Goal: Register for event/course

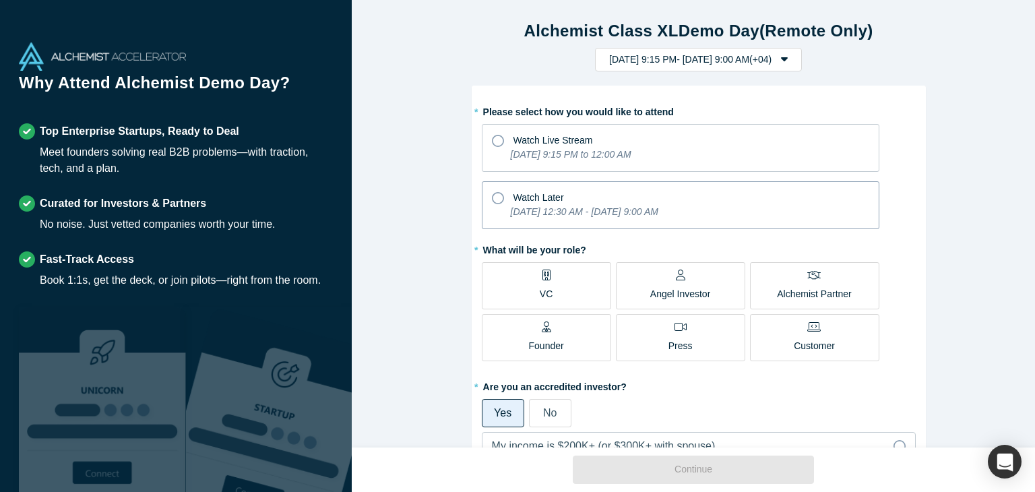
click at [518, 196] on span "Watch Later" at bounding box center [539, 197] width 51 height 11
click at [0, 0] on input "Watch Later [DATE] 12:30 AM - [DATE] 9:00 AM" at bounding box center [0, 0] width 0 height 0
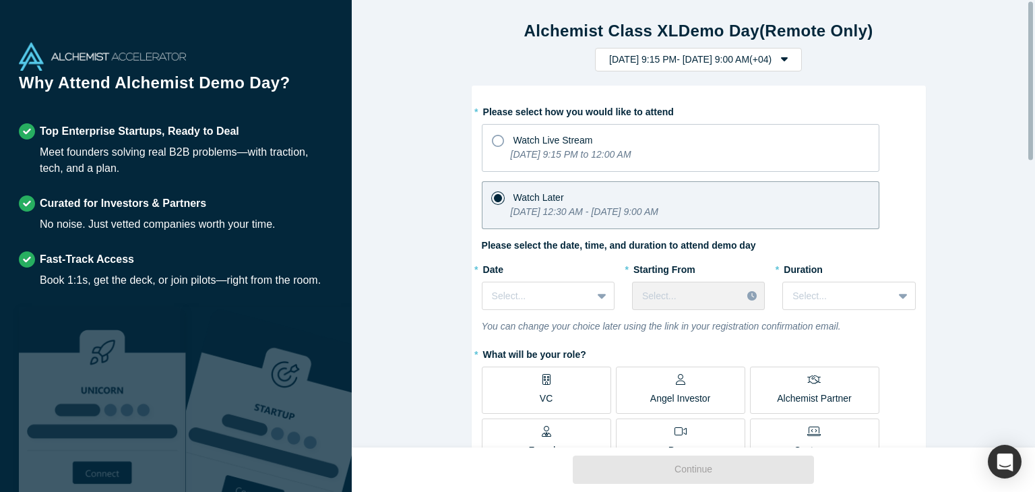
scroll to position [135, 0]
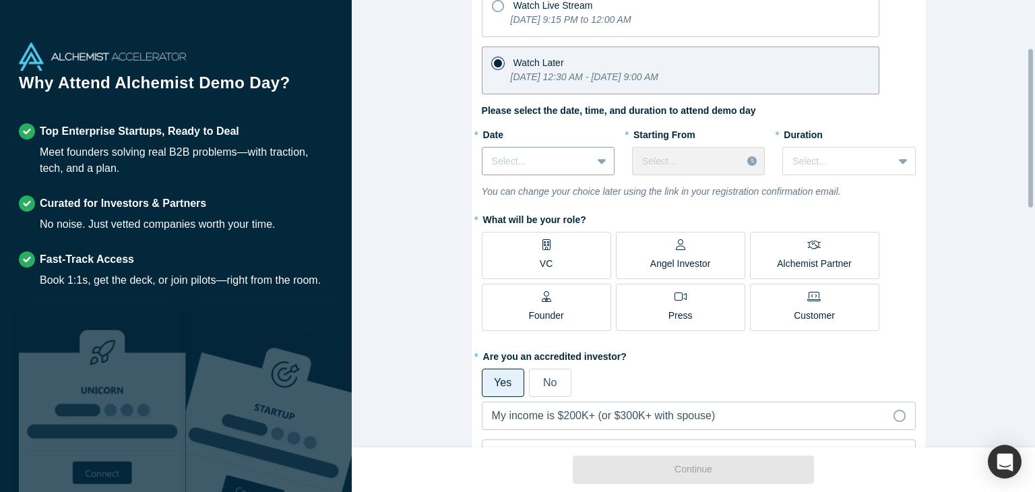
click at [532, 162] on div at bounding box center [537, 161] width 90 height 17
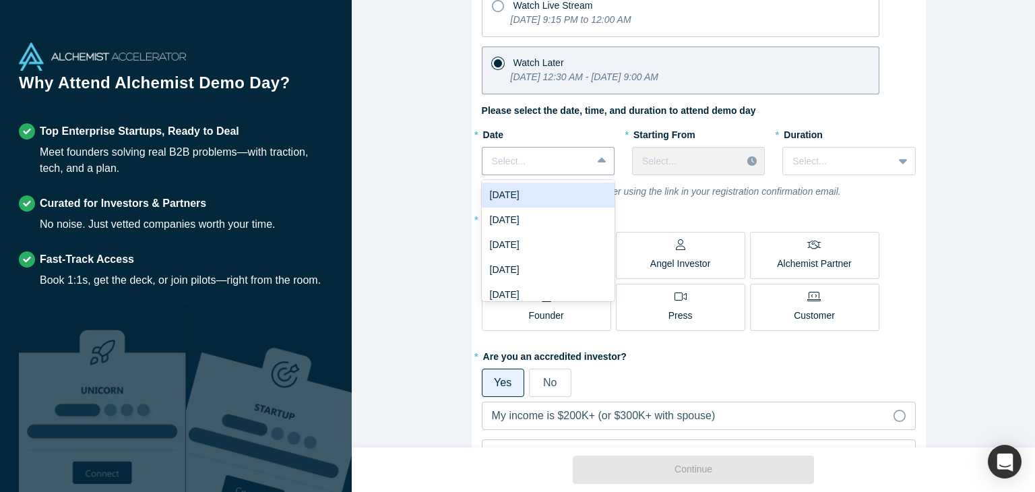
click at [531, 198] on div "[DATE]" at bounding box center [548, 195] width 133 height 25
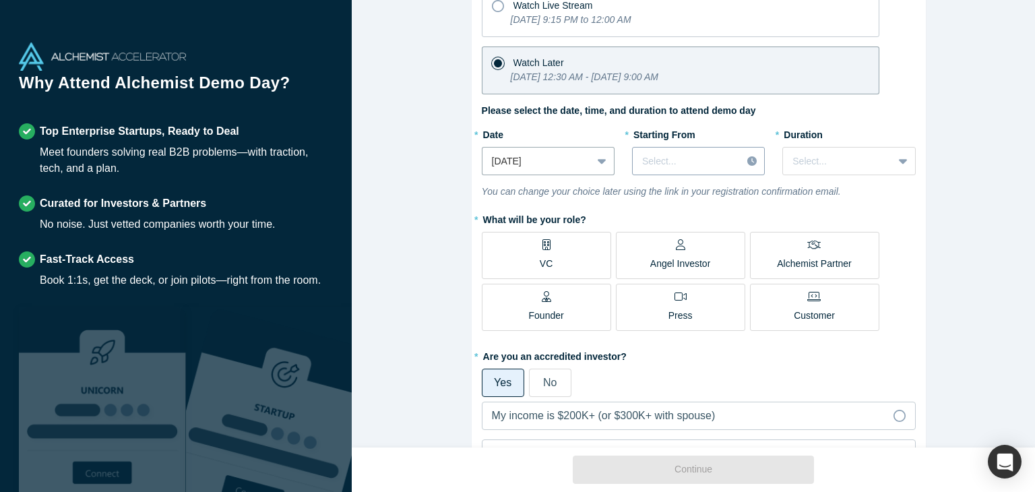
click at [677, 164] on div at bounding box center [687, 161] width 90 height 17
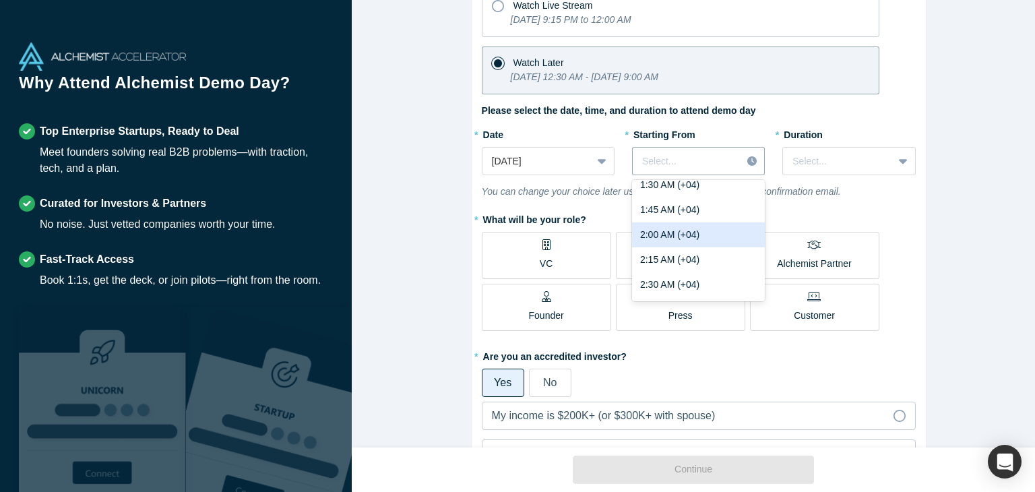
click at [682, 241] on div "2:00 AM (+04)" at bounding box center [698, 234] width 133 height 25
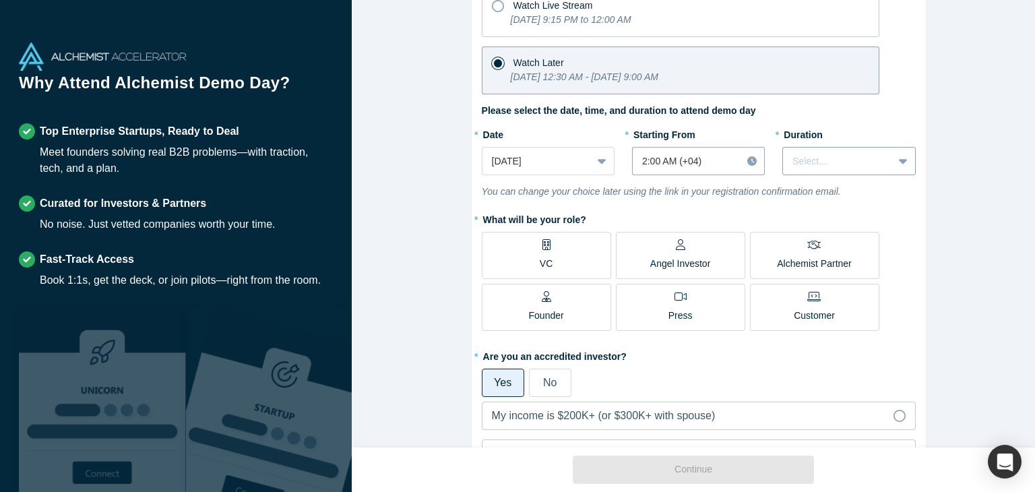
click at [853, 154] on div at bounding box center [838, 161] width 90 height 17
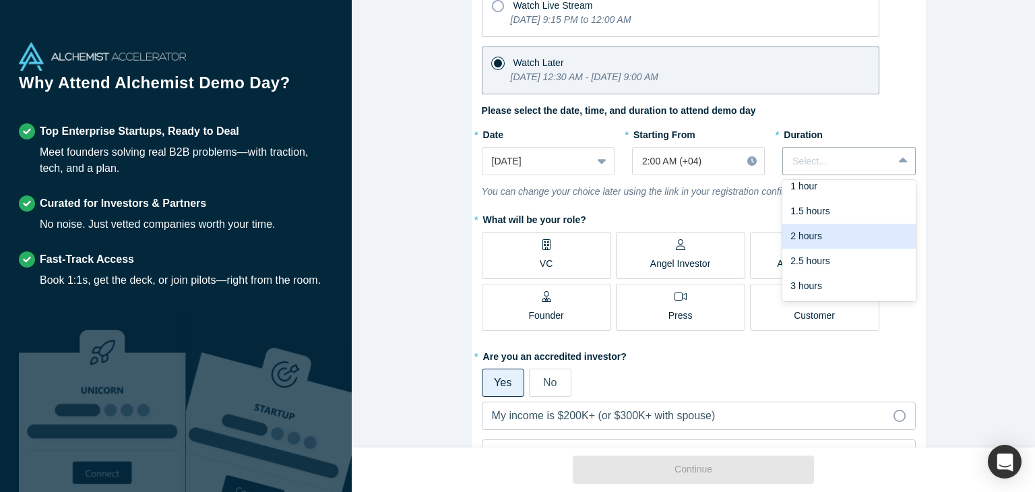
click at [817, 241] on div "2 hours" at bounding box center [848, 236] width 133 height 25
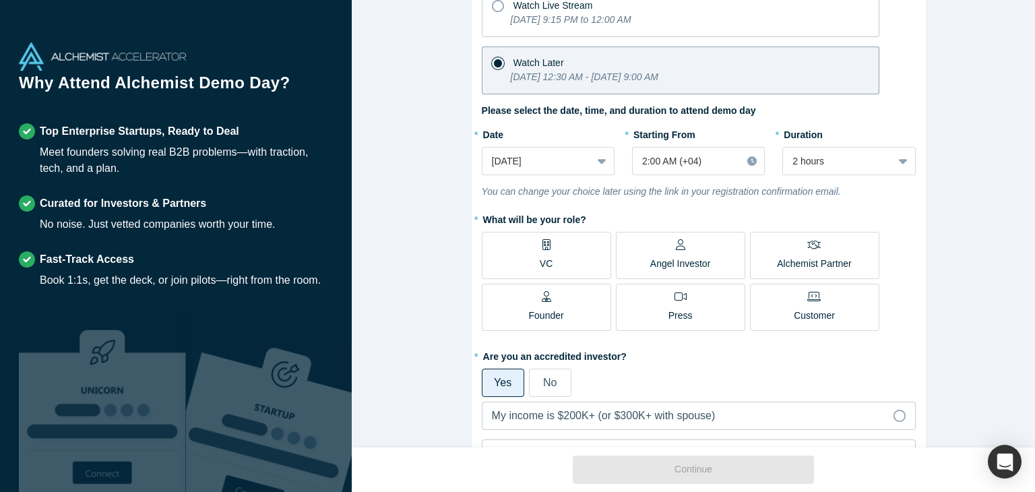
click at [564, 254] on label "VC" at bounding box center [546, 255] width 129 height 47
click at [0, 0] on input "VC" at bounding box center [0, 0] width 0 height 0
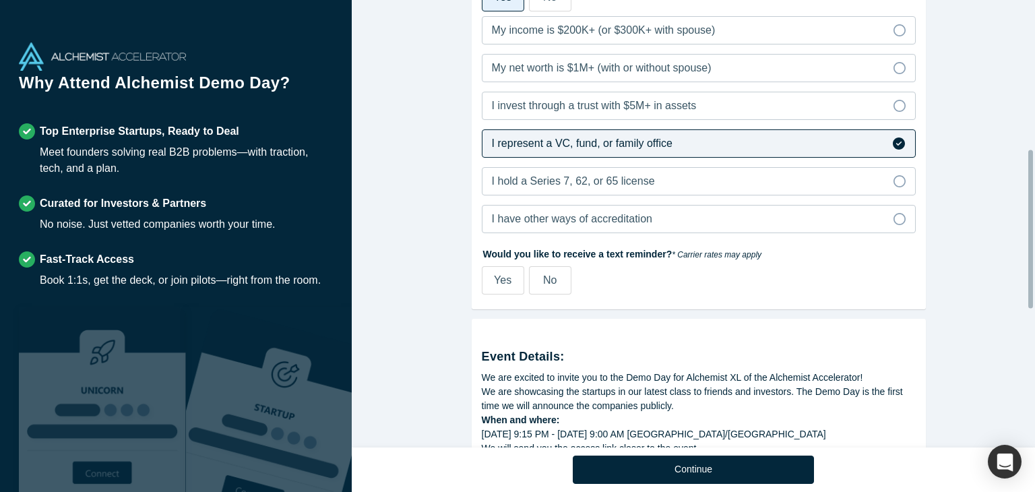
scroll to position [539, 0]
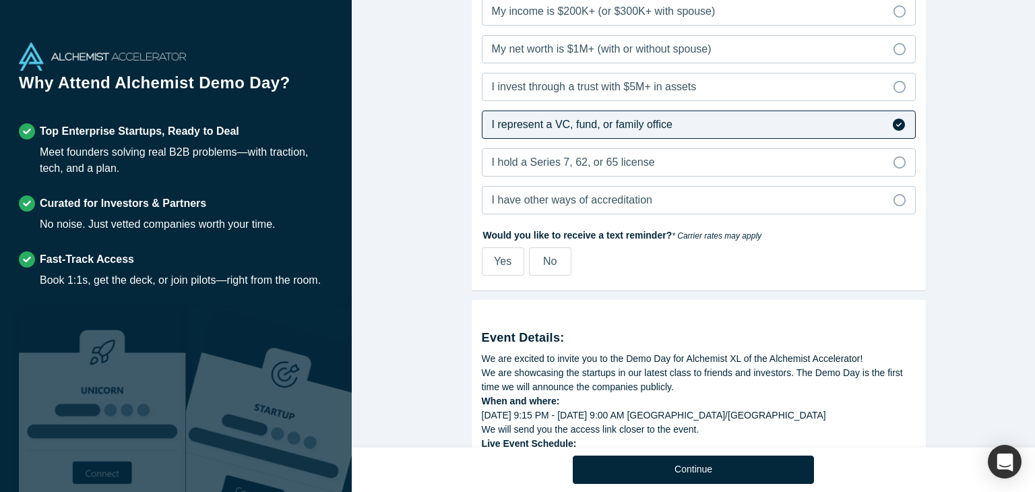
click at [549, 262] on span "No" at bounding box center [549, 260] width 13 height 11
click at [0, 0] on input "No" at bounding box center [0, 0] width 0 height 0
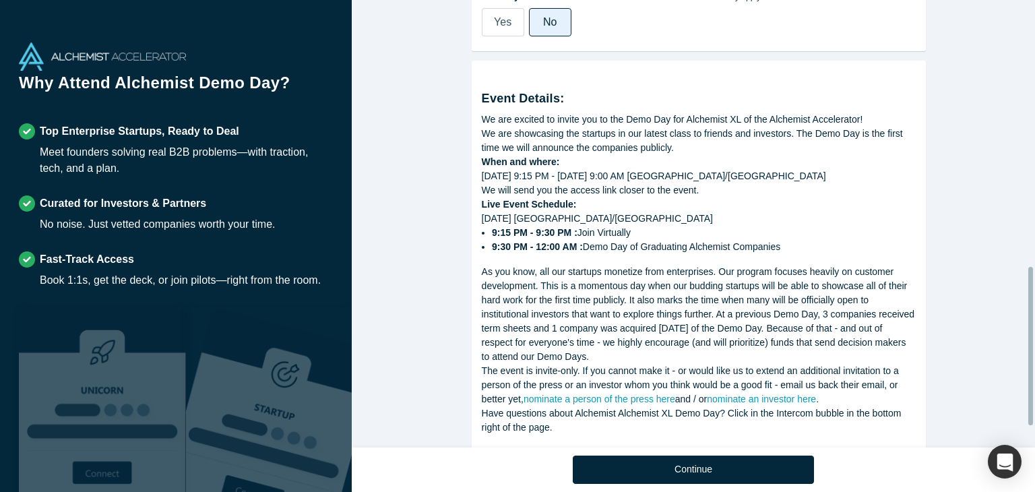
scroll to position [808, 0]
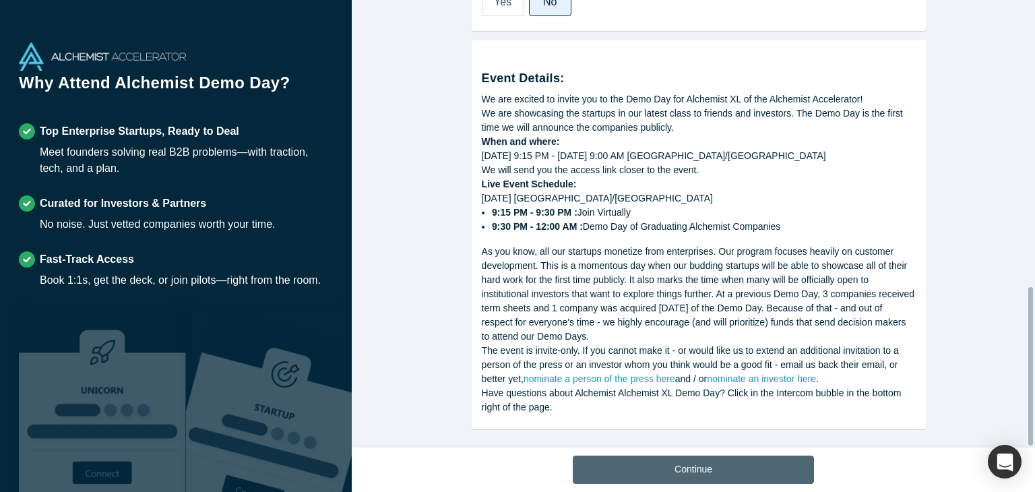
click at [708, 463] on button "Continue" at bounding box center [693, 470] width 241 height 28
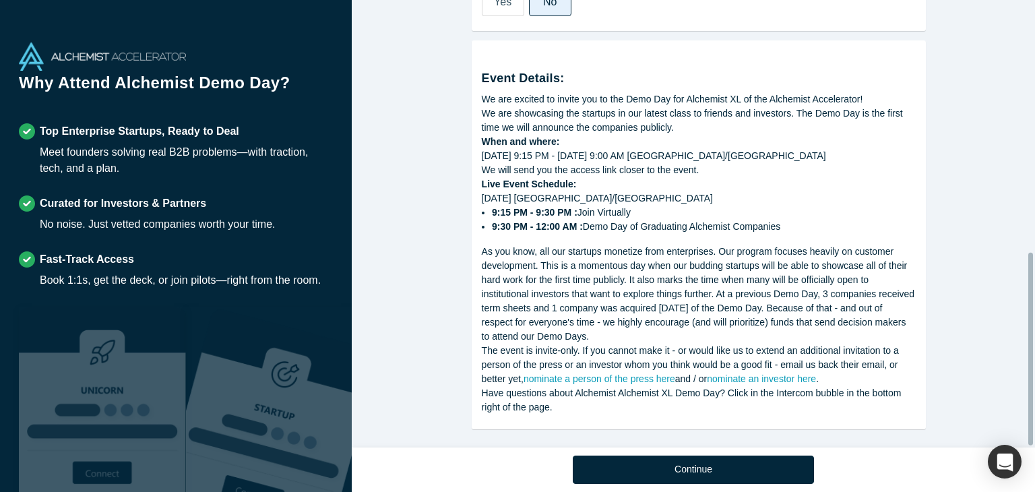
scroll to position [586, 0]
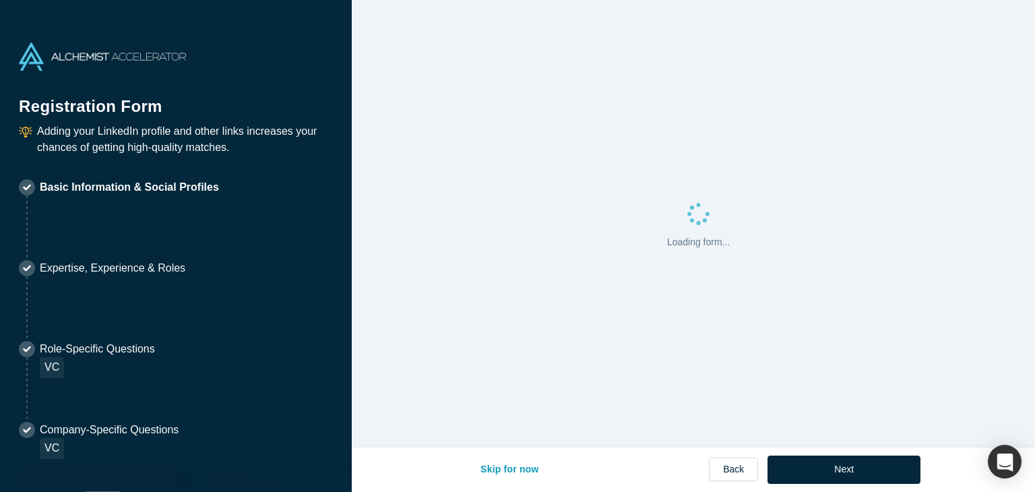
select select "US"
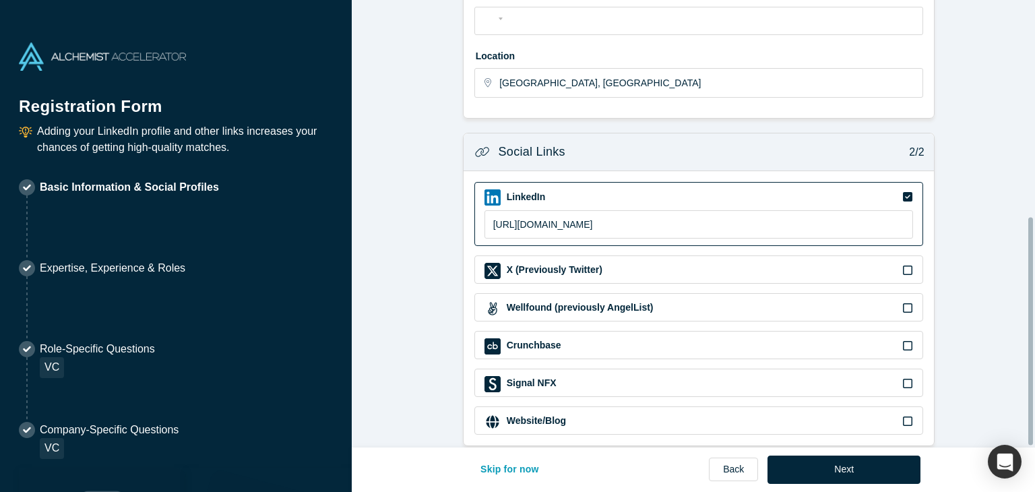
scroll to position [425, 0]
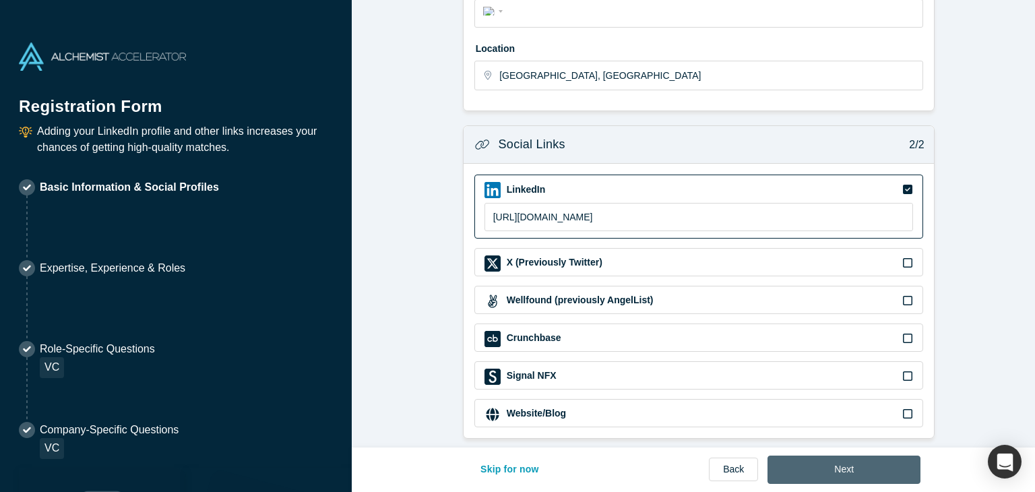
click at [827, 464] on button "Next" at bounding box center [844, 470] width 153 height 28
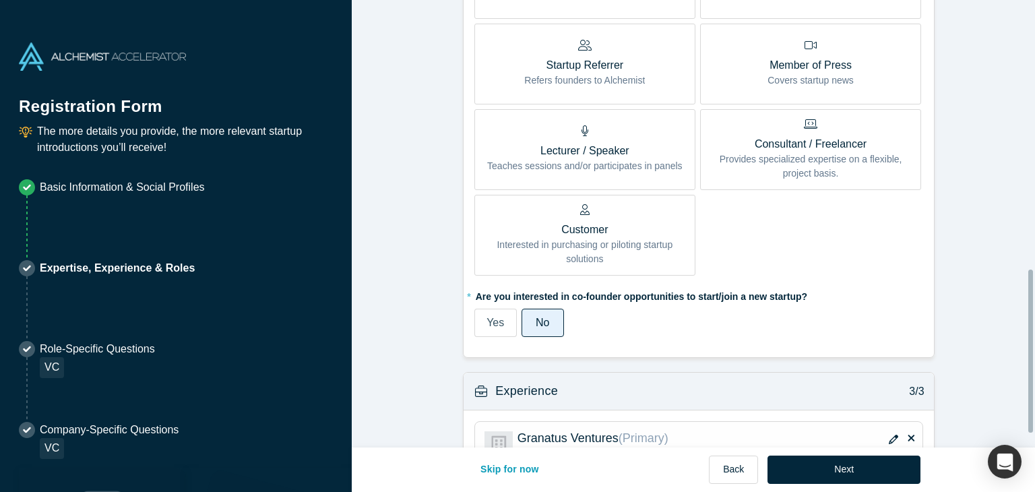
scroll to position [770, 0]
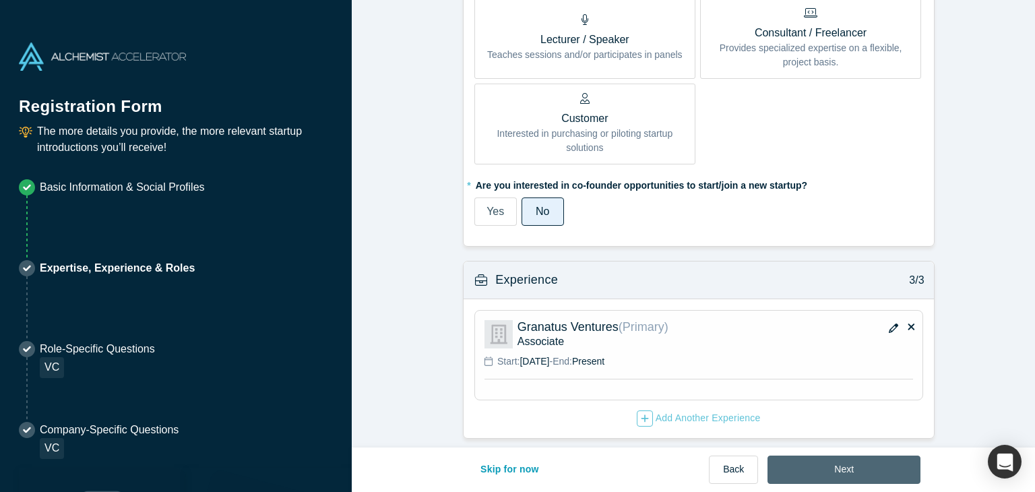
click at [819, 464] on button "Next" at bounding box center [844, 470] width 153 height 28
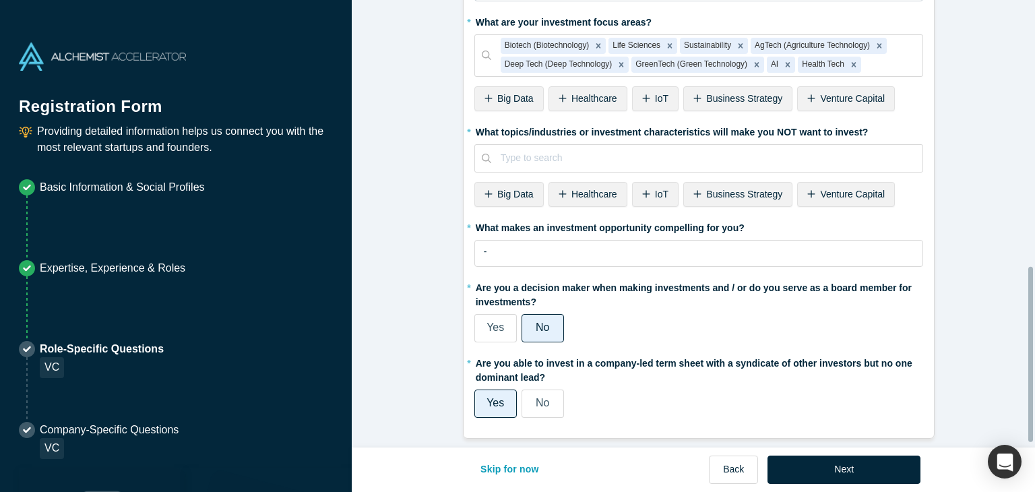
scroll to position [686, 0]
click at [836, 471] on button "Next" at bounding box center [844, 470] width 153 height 28
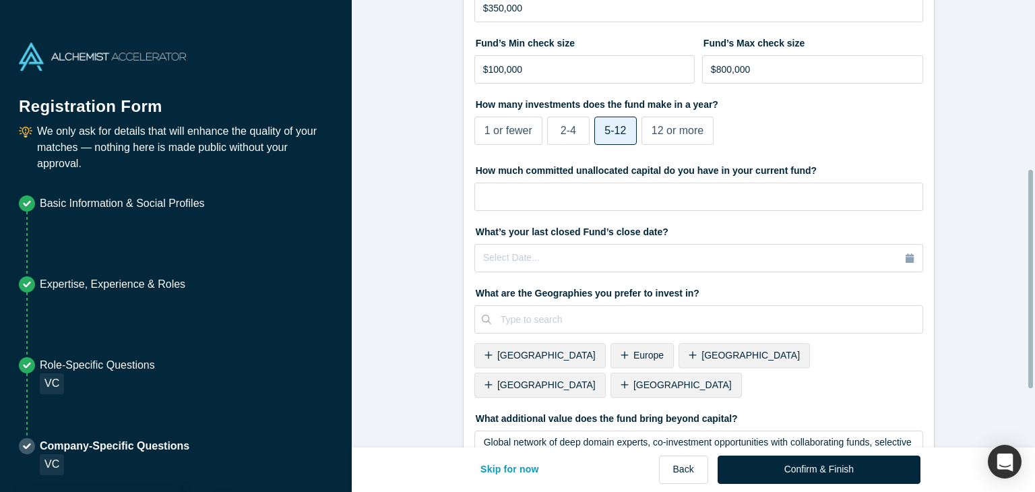
scroll to position [463, 0]
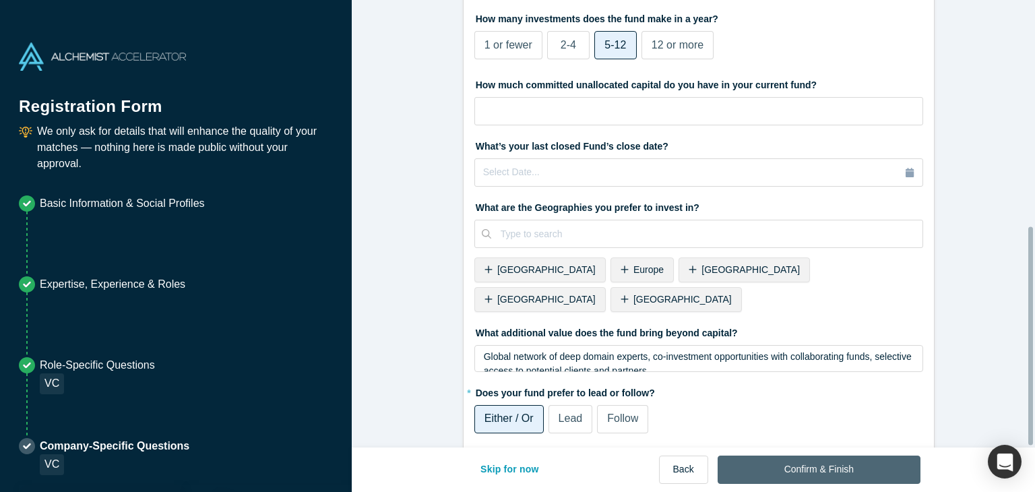
drag, startPoint x: 797, startPoint y: 464, endPoint x: 732, endPoint y: 443, distance: 68.2
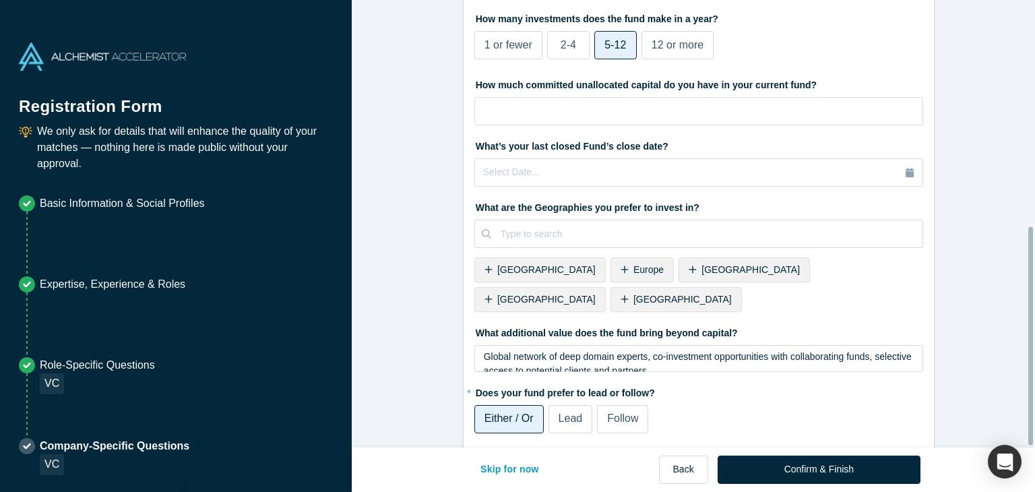
click at [797, 465] on button "Confirm & Finish" at bounding box center [819, 470] width 203 height 28
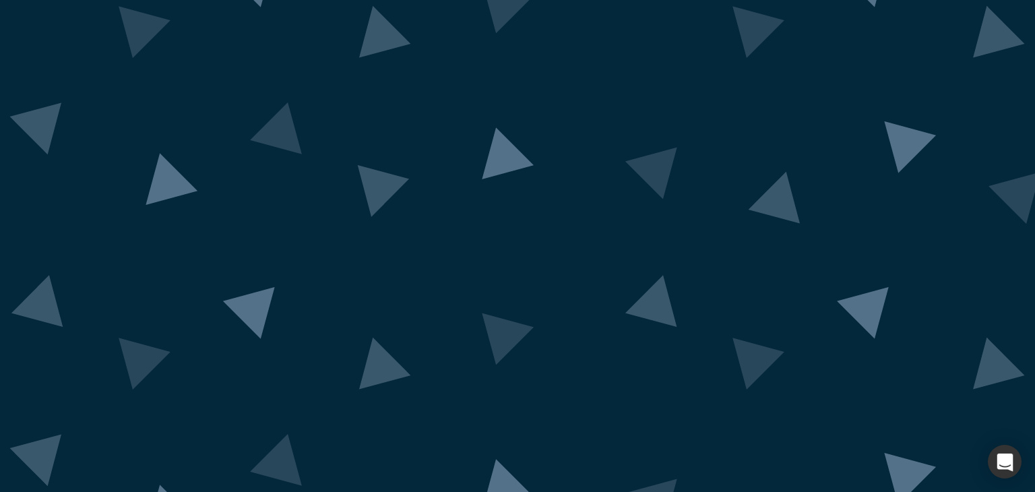
scroll to position [110, 0]
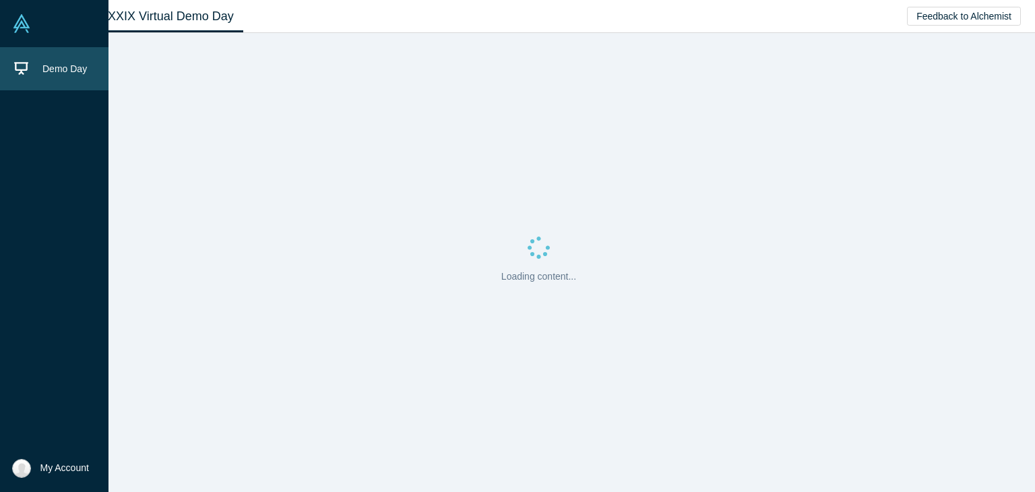
click at [34, 59] on link "Demo Day" at bounding box center [59, 68] width 119 height 43
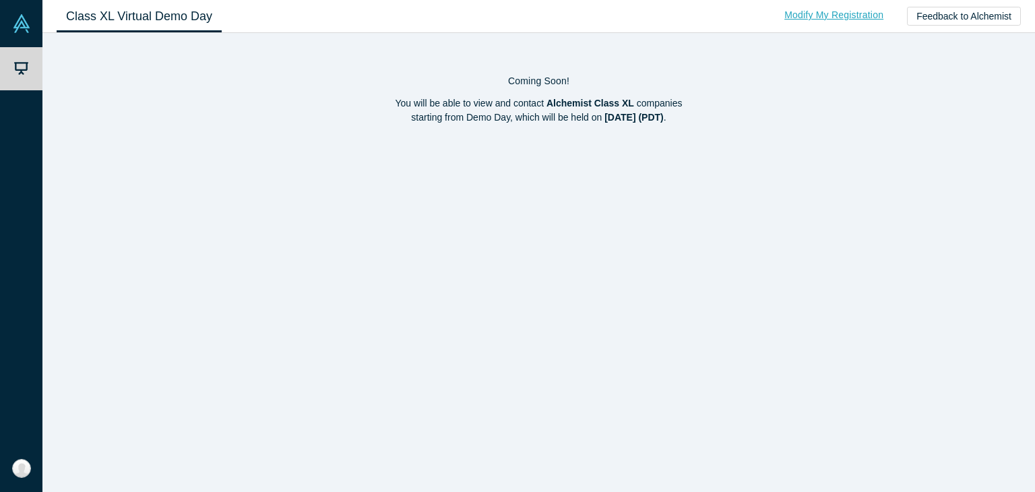
click at [825, 20] on link "Modify My Registration" at bounding box center [833, 15] width 127 height 24
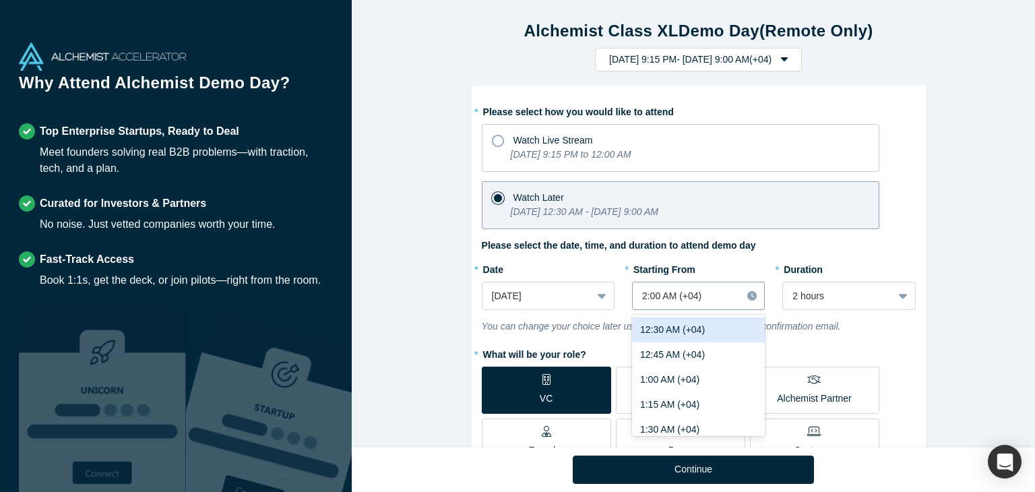
click at [712, 291] on div at bounding box center [687, 296] width 90 height 17
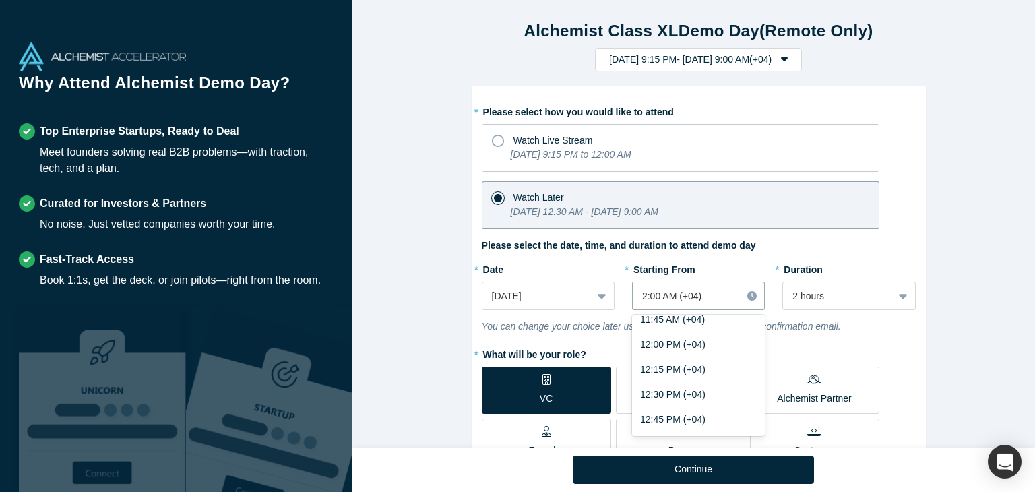
scroll to position [1301, 0]
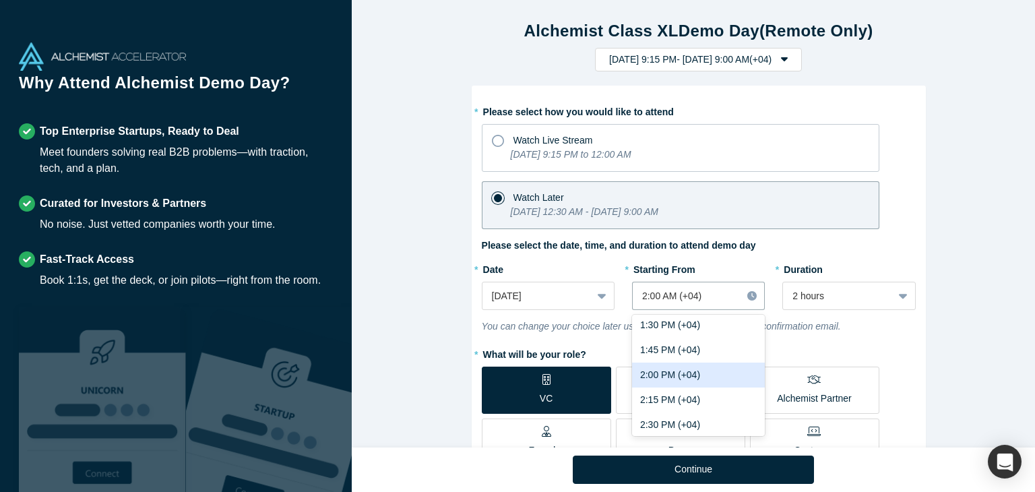
click at [705, 378] on div "2:00 PM (+04)" at bounding box center [698, 375] width 133 height 25
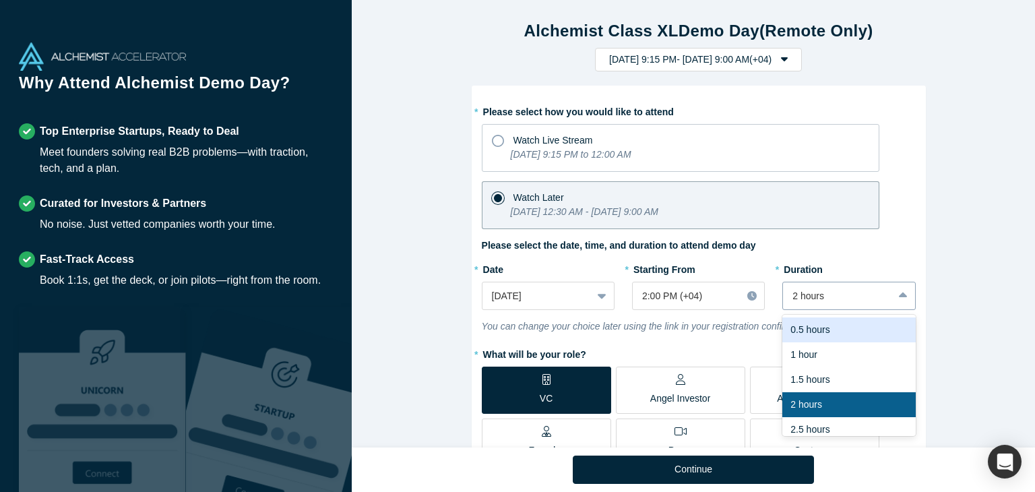
click at [824, 298] on div at bounding box center [838, 296] width 90 height 17
click at [812, 400] on div "2 hours" at bounding box center [848, 404] width 133 height 25
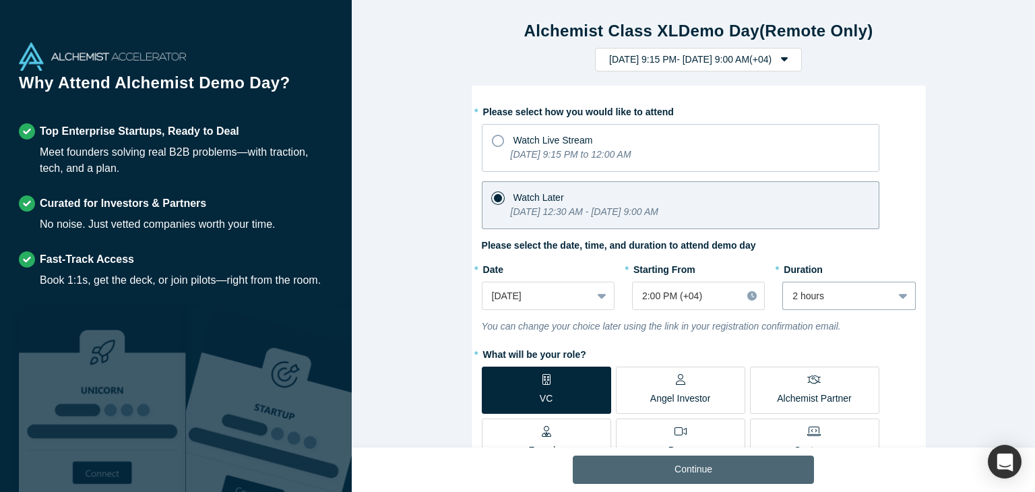
click at [698, 472] on button "Continue" at bounding box center [693, 470] width 241 height 28
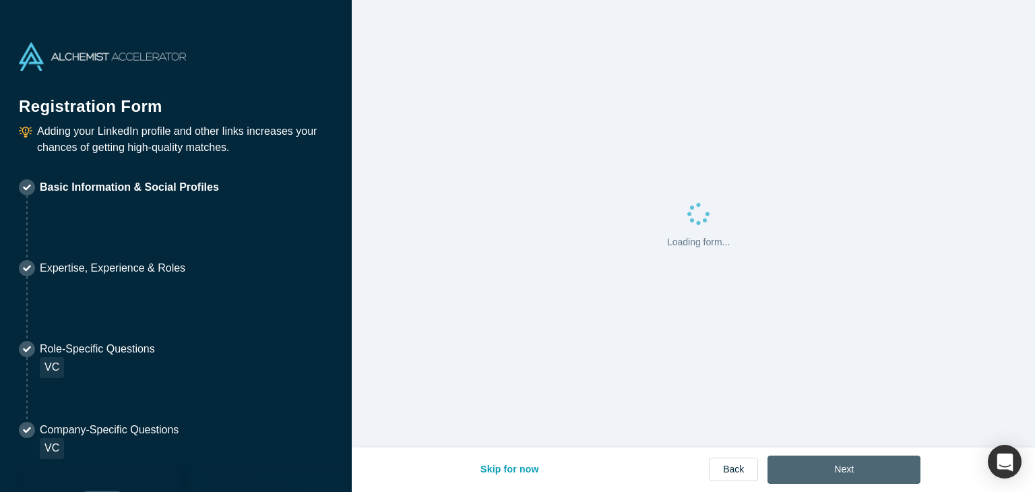
select select "US"
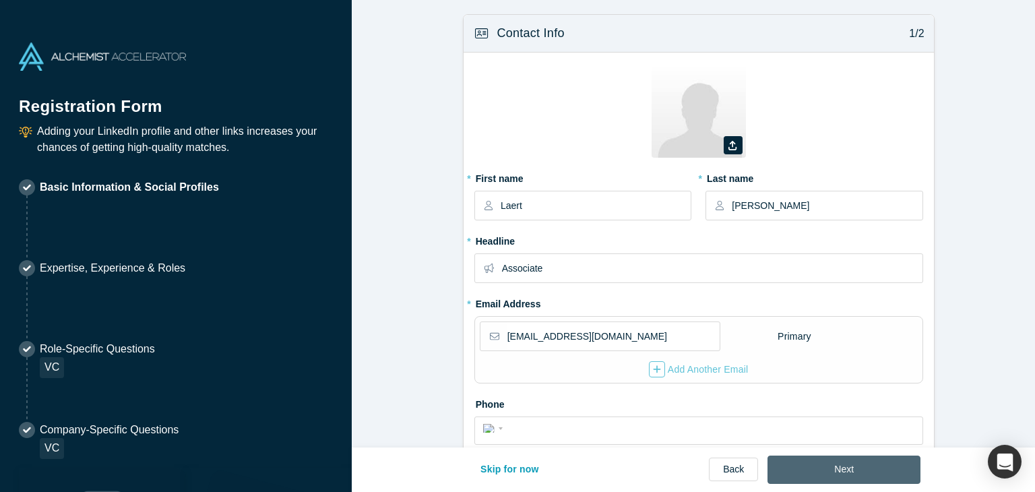
click at [855, 466] on button "Next" at bounding box center [844, 470] width 153 height 28
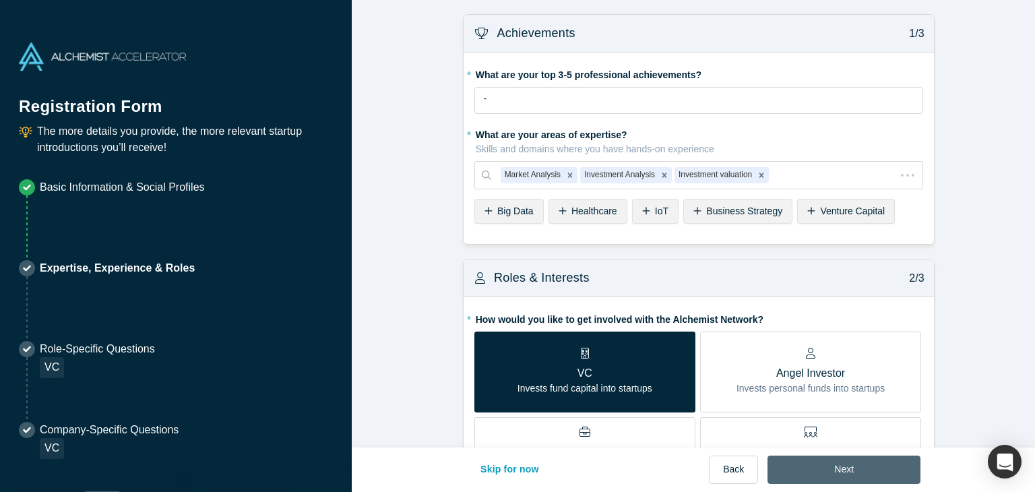
click at [840, 466] on button "Next" at bounding box center [844, 470] width 153 height 28
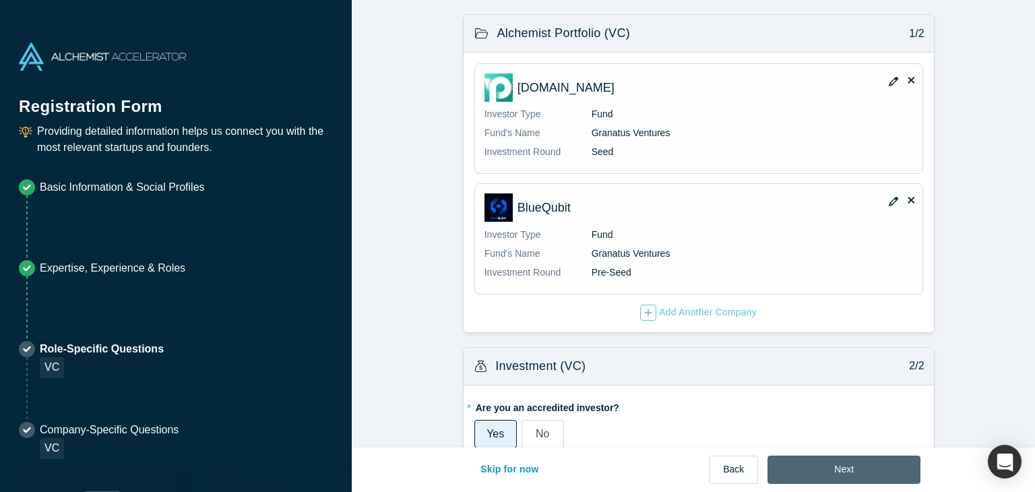
click at [827, 462] on button "Next" at bounding box center [844, 470] width 153 height 28
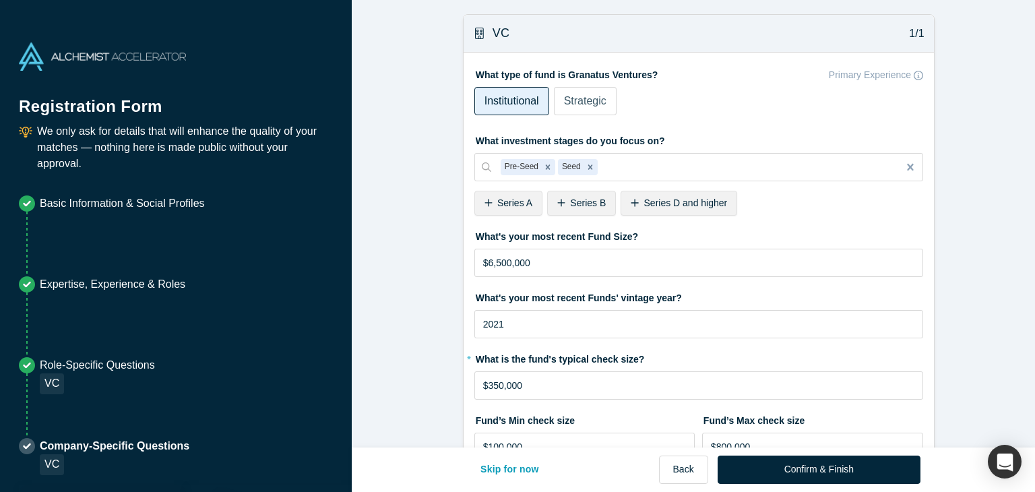
click at [825, 469] on button "Confirm & Finish" at bounding box center [819, 470] width 203 height 28
